Goal: Contribute content

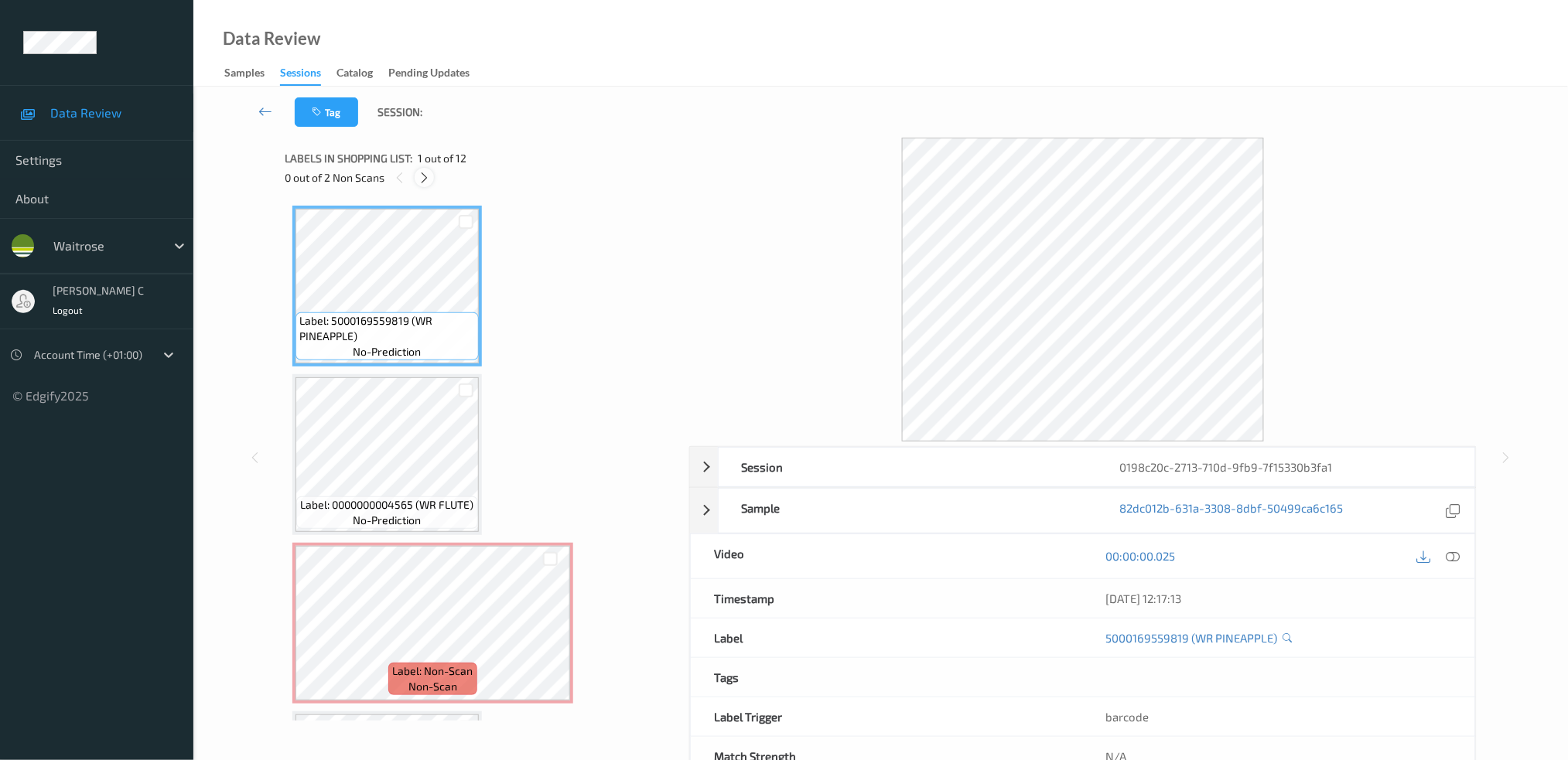
click at [422, 175] on icon at bounding box center [424, 178] width 13 height 14
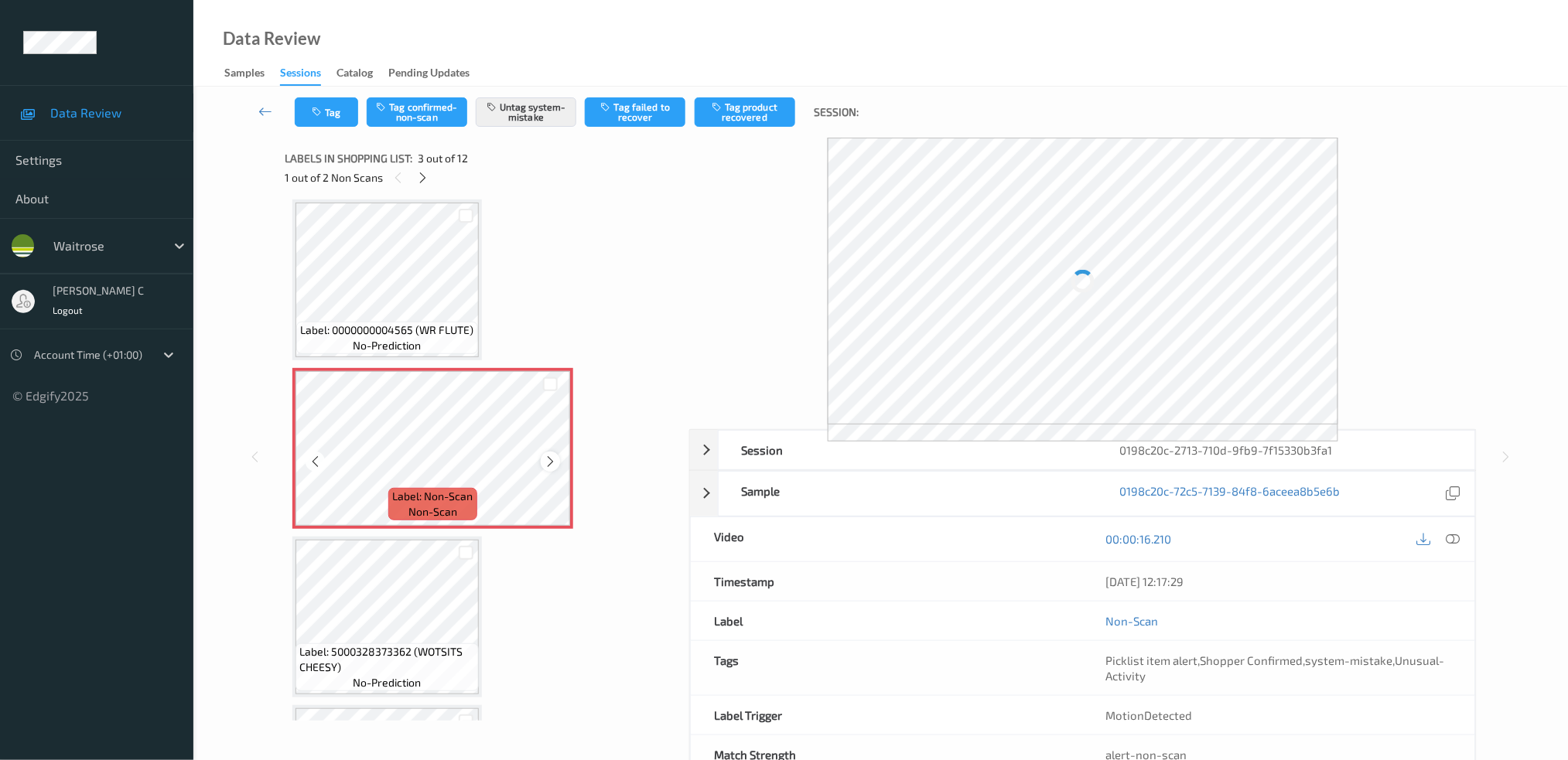
click at [551, 459] on icon at bounding box center [550, 462] width 13 height 14
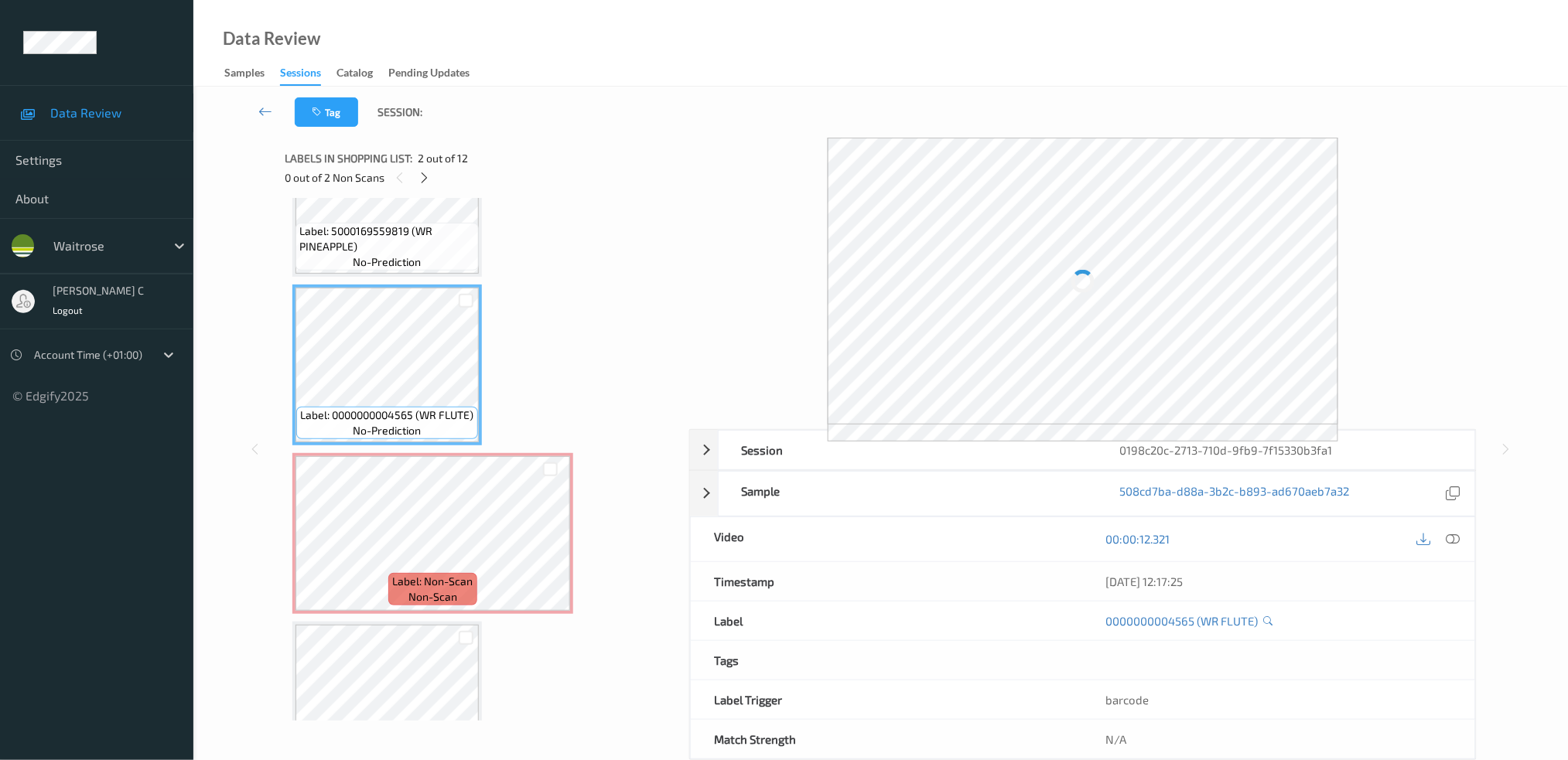
scroll to position [71, 0]
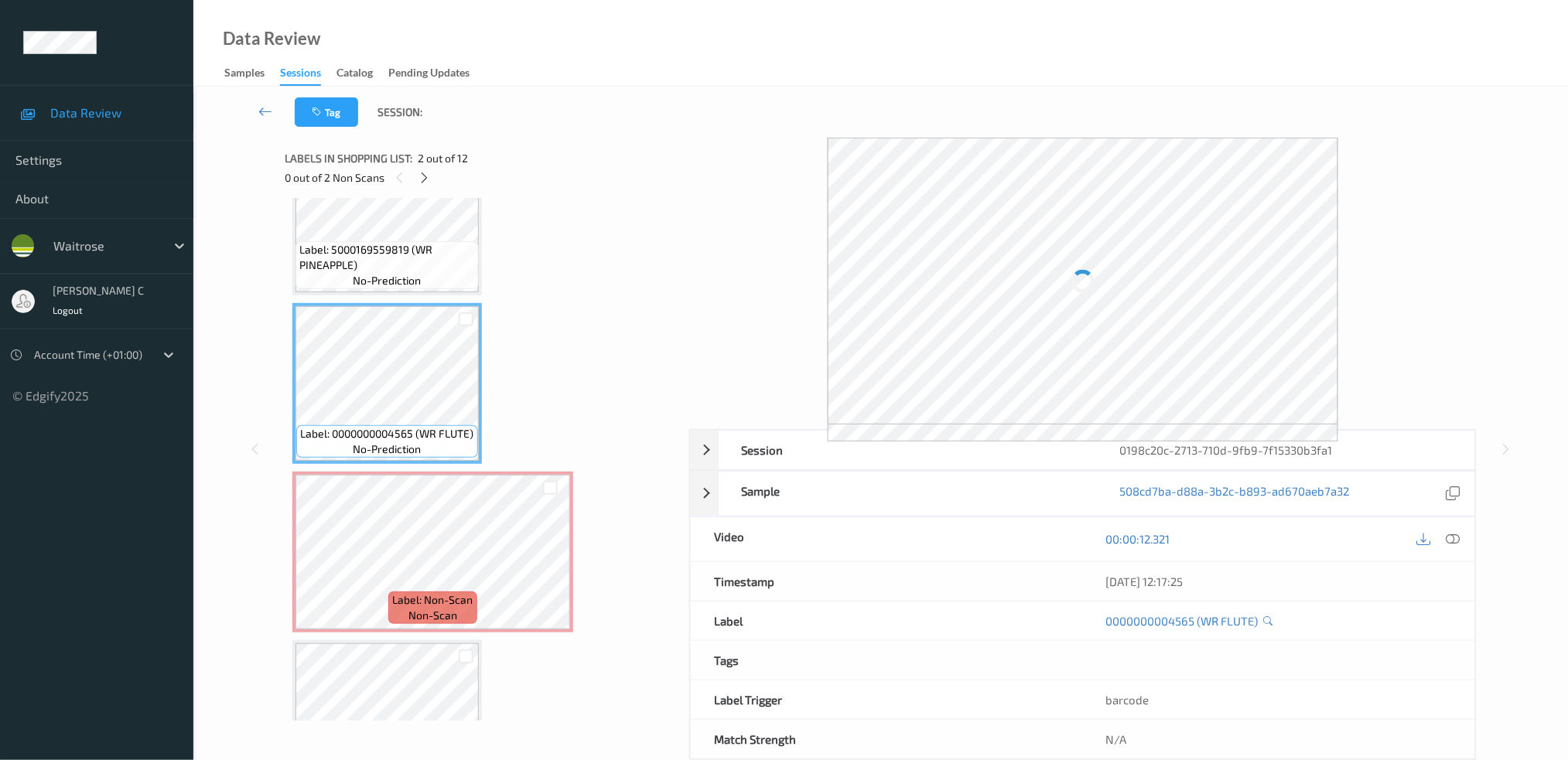
click at [1453, 538] on icon at bounding box center [1453, 539] width 14 height 14
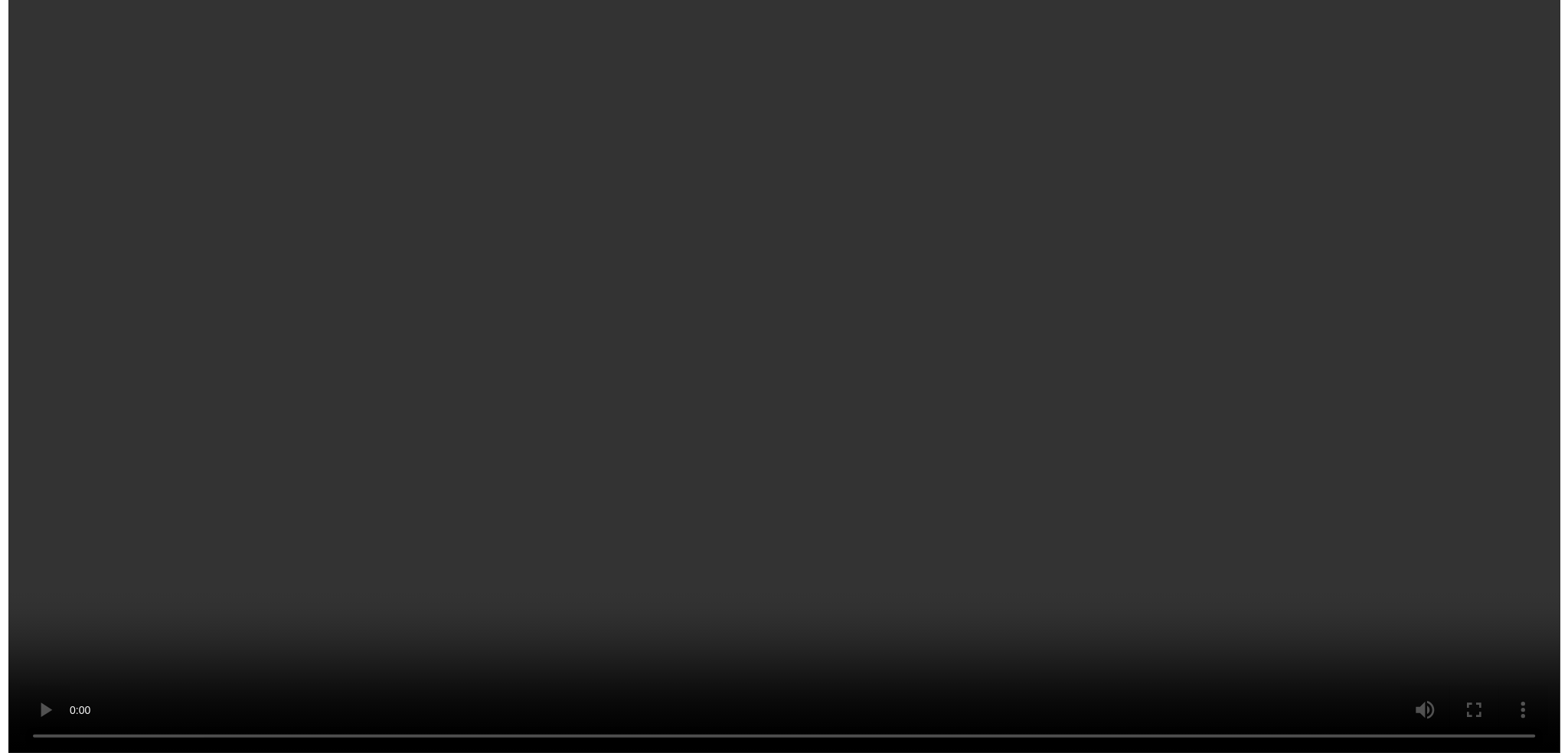
scroll to position [173, 0]
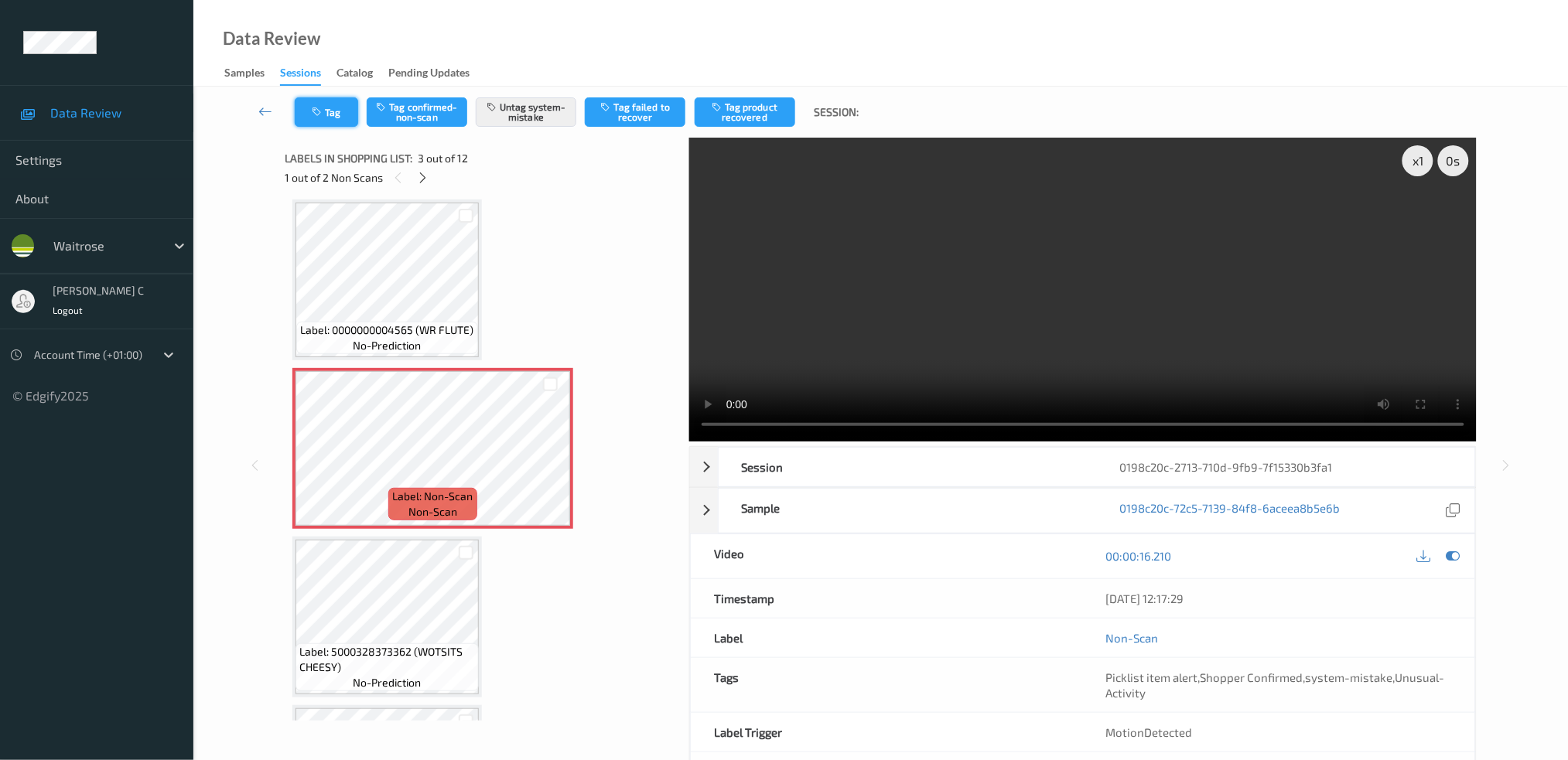
click at [317, 123] on button "Tag" at bounding box center [326, 112] width 64 height 29
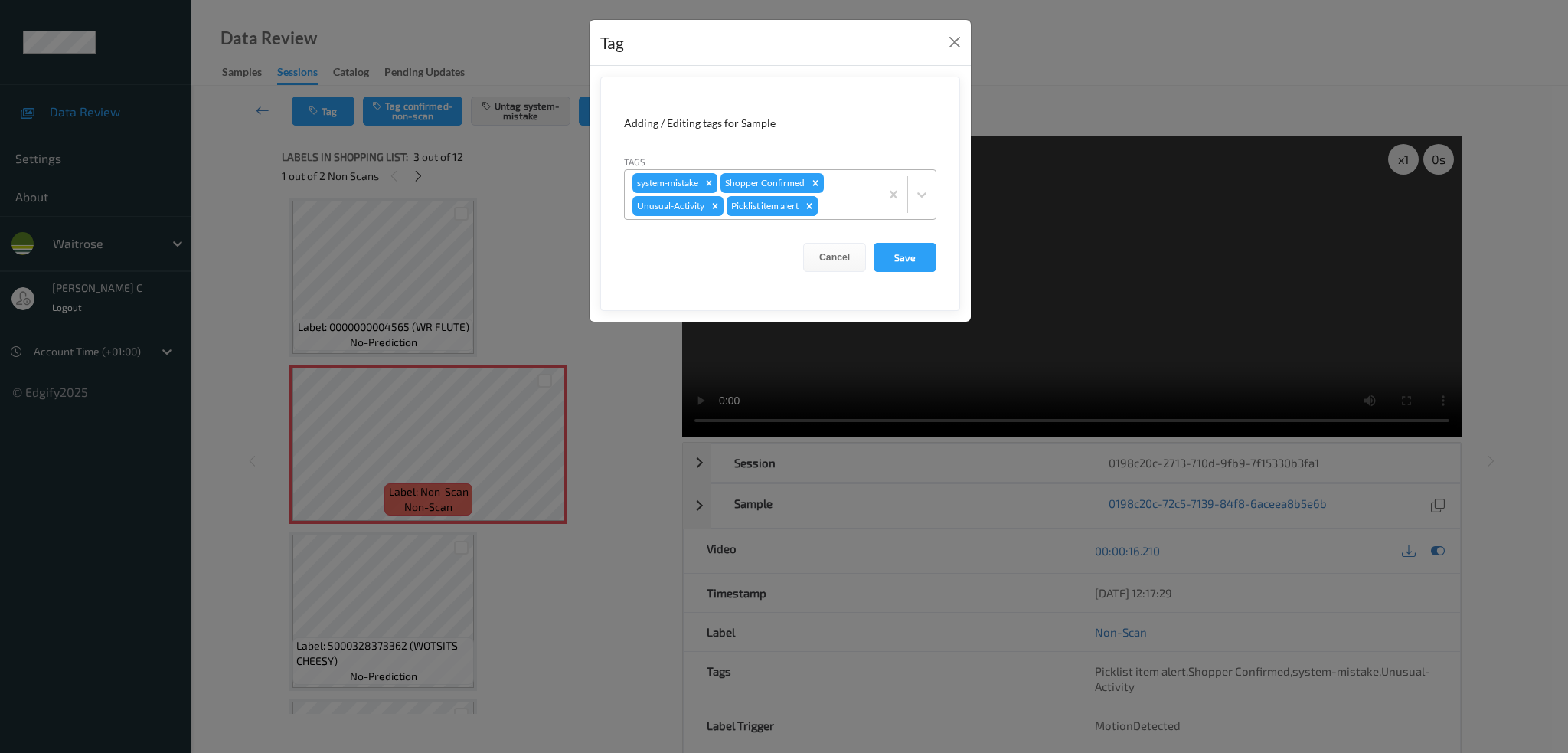
click at [815, 205] on icon "Remove Picklist item alert" at bounding box center [809, 206] width 11 height 11
click at [917, 263] on button "Save" at bounding box center [905, 257] width 63 height 29
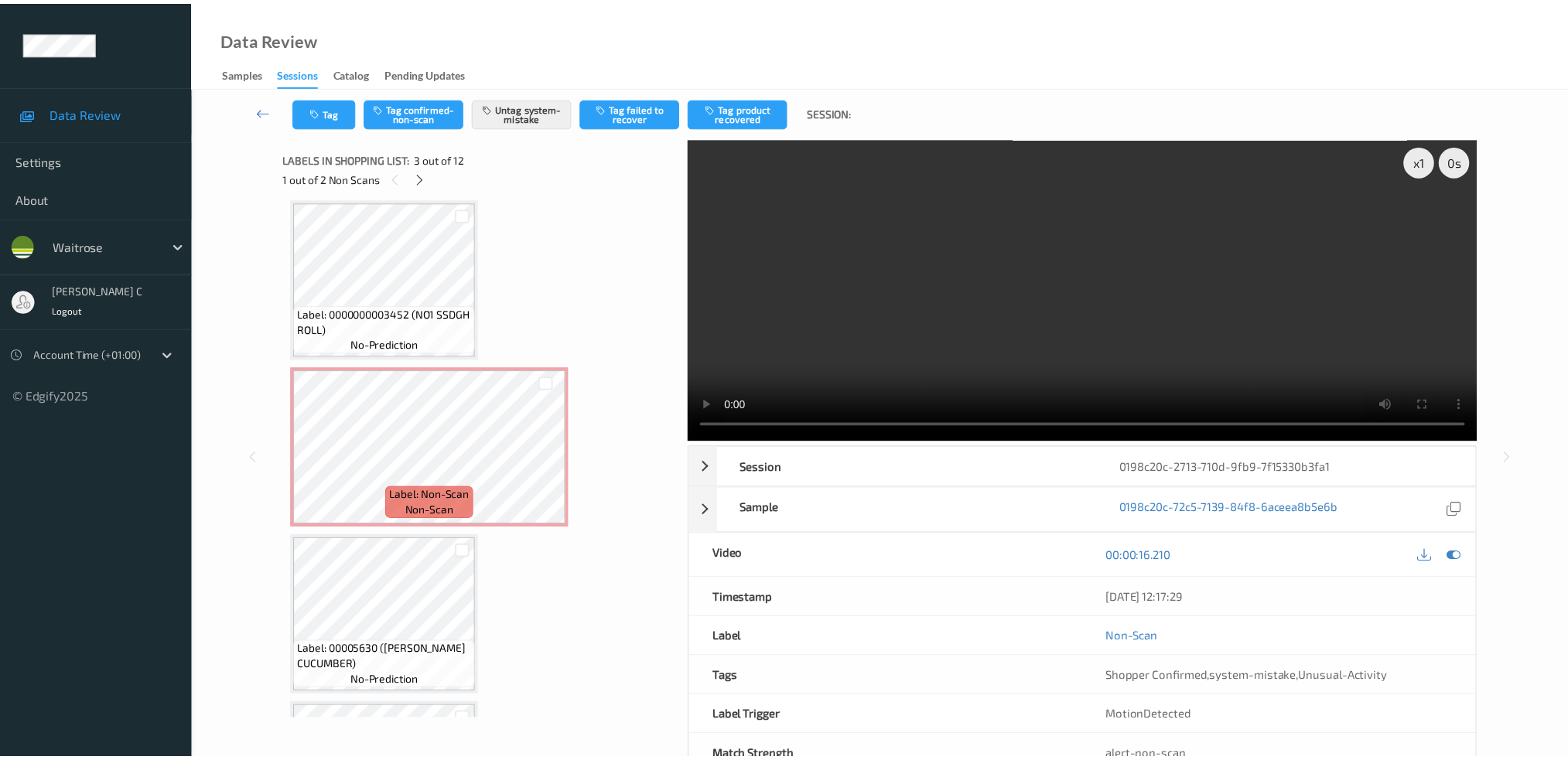
scroll to position [793, 0]
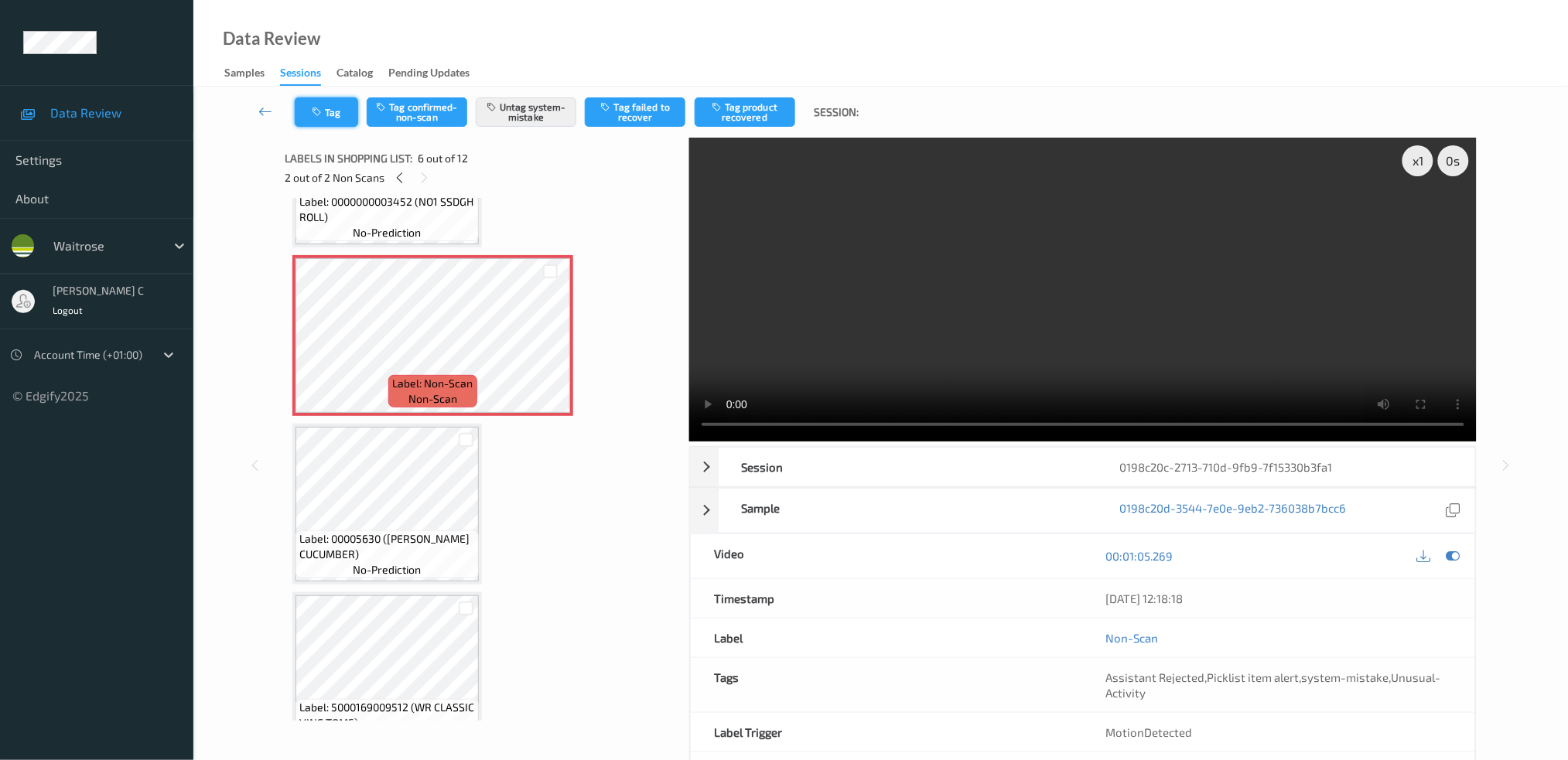
click at [300, 122] on button "Tag" at bounding box center [326, 112] width 64 height 29
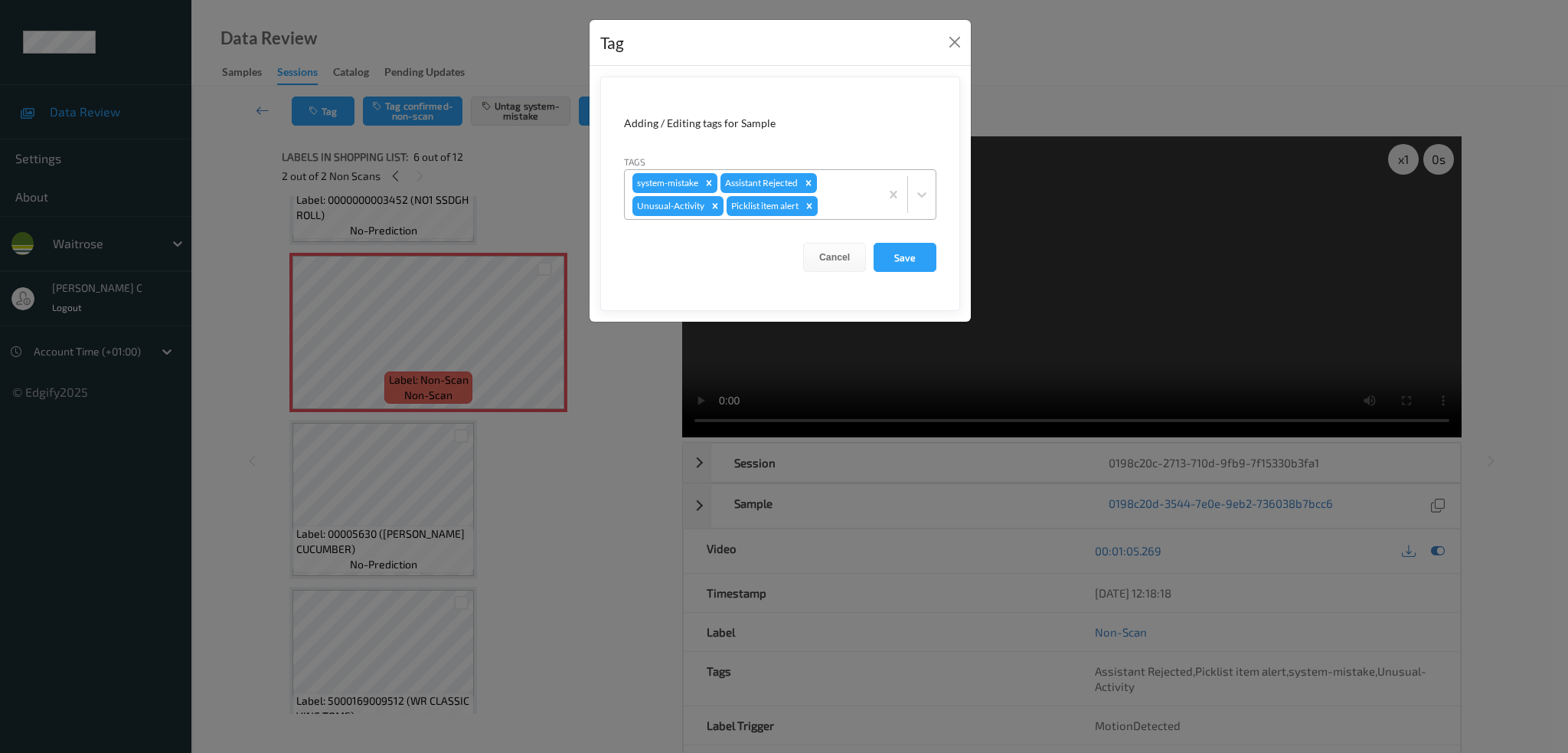
click at [813, 211] on div "Remove Picklist item alert" at bounding box center [809, 206] width 17 height 20
click at [906, 263] on button "Save" at bounding box center [905, 257] width 63 height 29
